Goal: Task Accomplishment & Management: Manage account settings

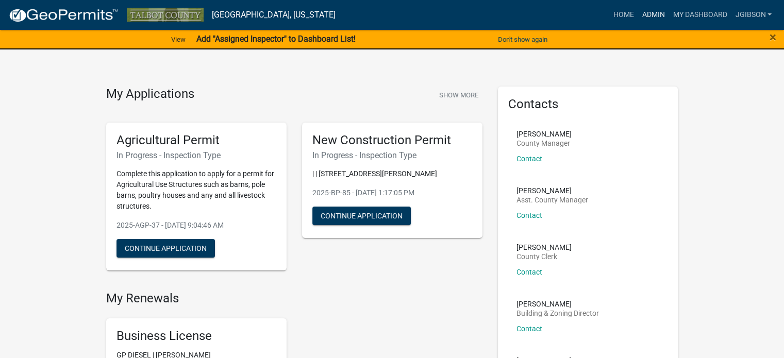
click at [661, 10] on link "Admin" at bounding box center [653, 15] width 31 height 20
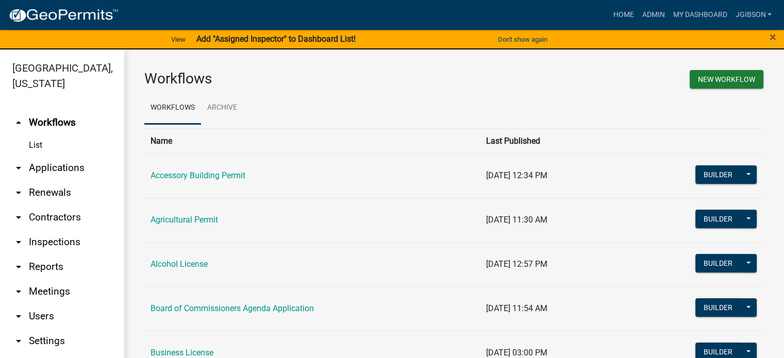
click at [19, 166] on icon "arrow_drop_down" at bounding box center [18, 168] width 12 height 12
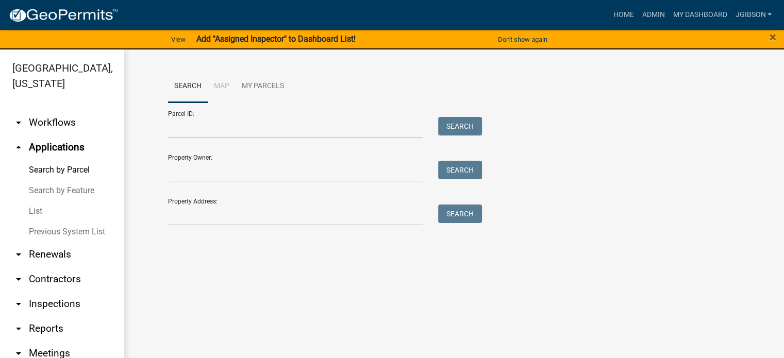
click at [38, 212] on link "List" at bounding box center [62, 211] width 124 height 21
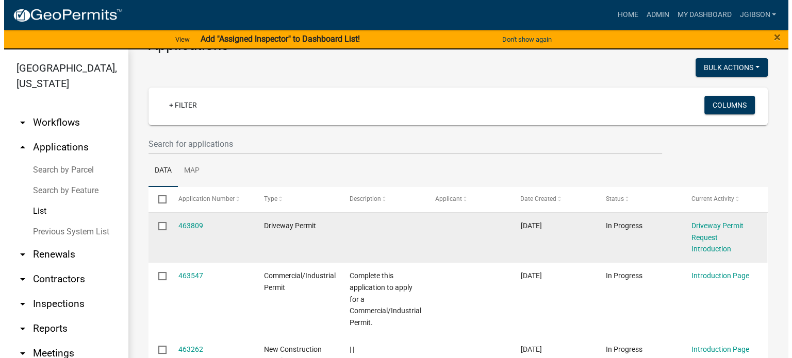
scroll to position [52, 0]
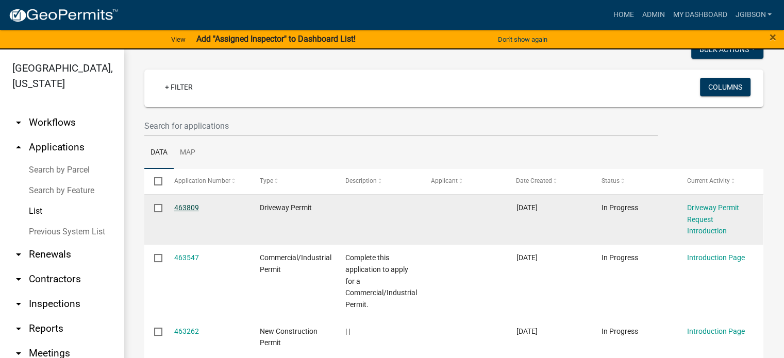
click at [192, 206] on link "463809" at bounding box center [186, 208] width 25 height 8
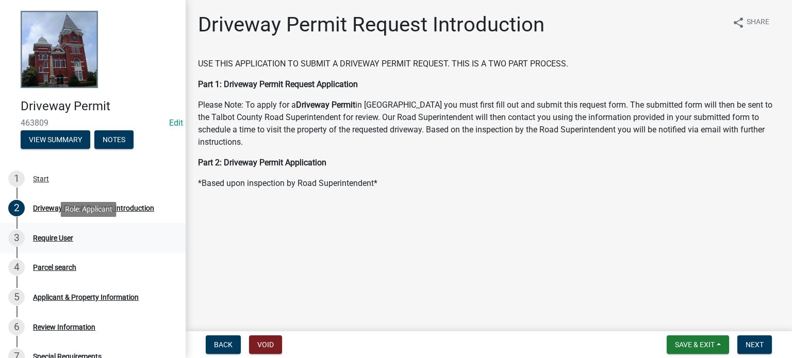
click at [69, 229] on link "3 Require User" at bounding box center [93, 238] width 186 height 30
click at [78, 203] on div "2 Driveway Permit Request Introduction" at bounding box center [88, 208] width 161 height 16
click at [67, 296] on div "Applicant & Property Information" at bounding box center [86, 297] width 106 height 7
click at [82, 205] on div "Driveway Permit Request Introduction" at bounding box center [93, 208] width 121 height 7
click at [58, 236] on div "Require User" at bounding box center [53, 238] width 40 height 7
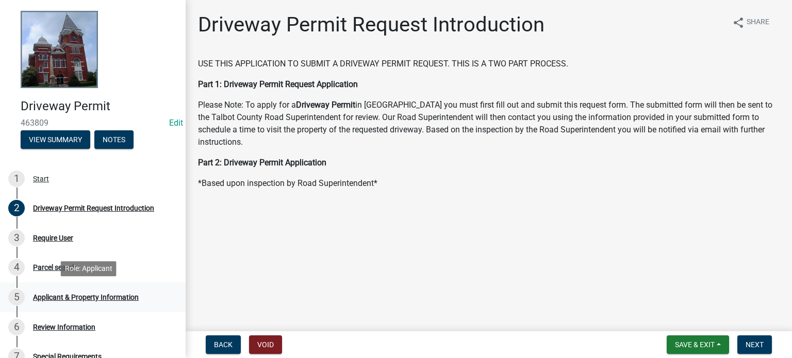
click at [60, 294] on div "Applicant & Property Information" at bounding box center [86, 297] width 106 height 7
